Goal: Task Accomplishment & Management: Use online tool/utility

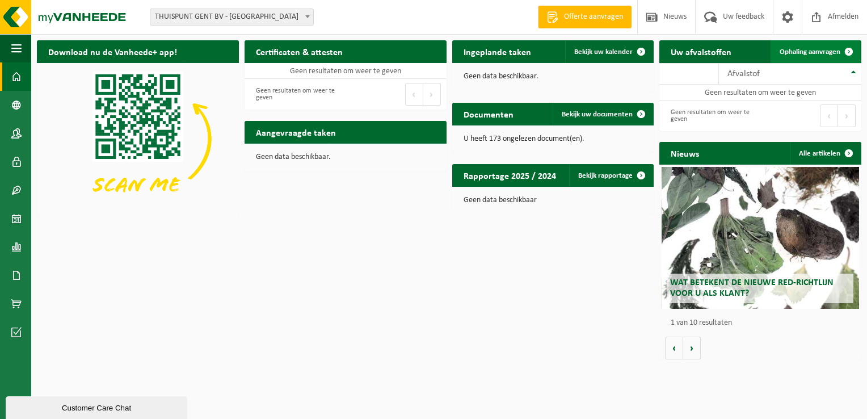
click at [808, 49] on span "Ophaling aanvragen" at bounding box center [809, 51] width 61 height 7
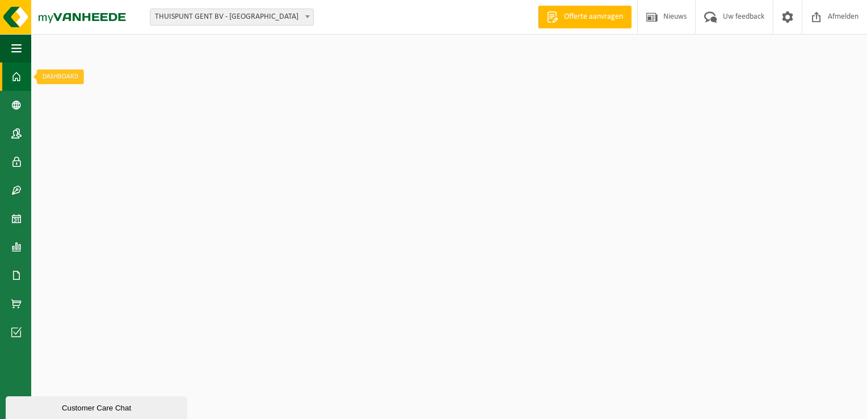
click at [19, 77] on span at bounding box center [16, 76] width 10 height 28
